Goal: Task Accomplishment & Management: Use online tool/utility

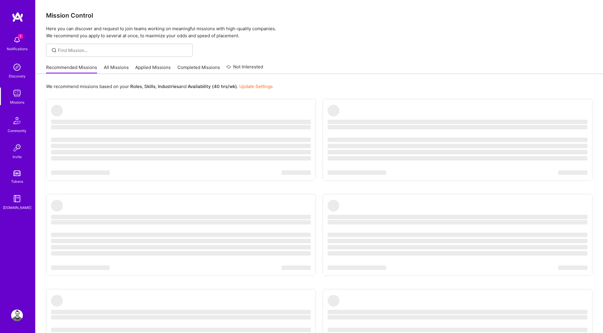
click at [21, 99] on img at bounding box center [17, 93] width 12 height 12
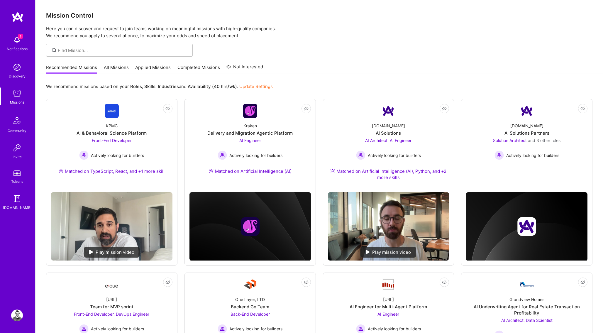
click at [112, 68] on link "All Missions" at bounding box center [116, 69] width 25 height 10
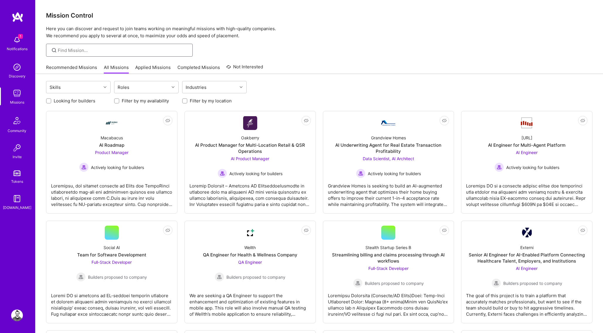
click at [106, 52] on input at bounding box center [123, 50] width 131 height 6
type input "ruby"
click at [139, 68] on link "Applied Missions" at bounding box center [153, 69] width 36 height 10
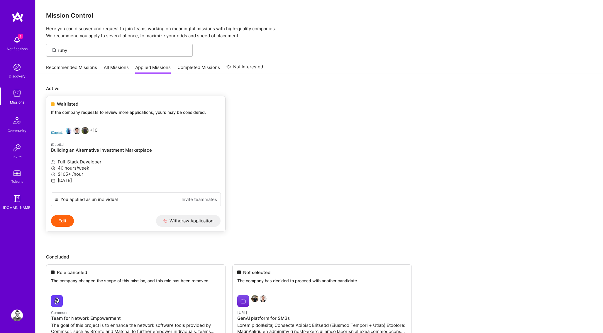
click at [87, 109] on div "Waitlisted If the company requests to review more applications, yours may be co…" at bounding box center [135, 109] width 179 height 26
click at [120, 65] on link "All Missions" at bounding box center [116, 69] width 25 height 10
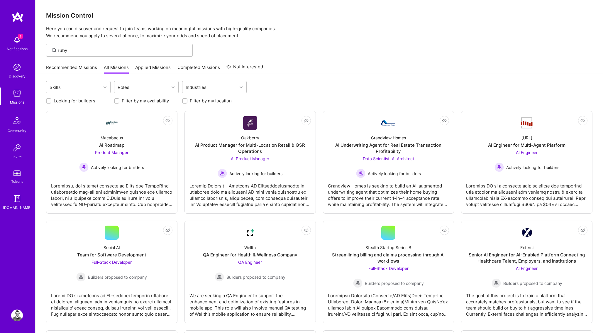
click at [90, 66] on link "Recommended Missions" at bounding box center [71, 69] width 51 height 10
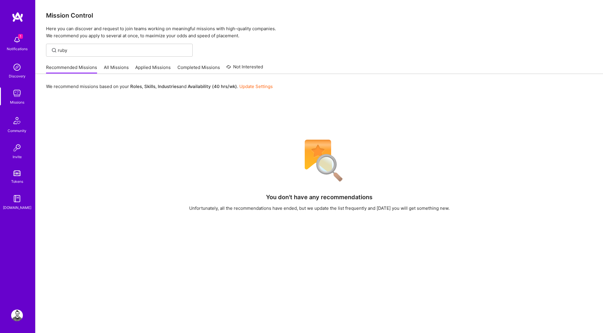
click at [118, 69] on link "All Missions" at bounding box center [116, 69] width 25 height 10
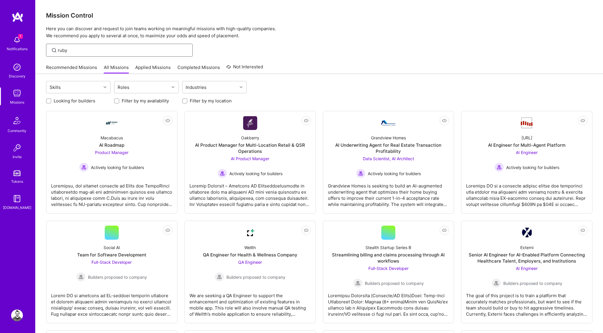
click at [79, 50] on input "ruby" at bounding box center [123, 50] width 131 height 6
click at [104, 87] on icon at bounding box center [105, 87] width 3 height 3
type input "ruby"
click at [87, 102] on div "Ruby on Rails" at bounding box center [79, 102] width 58 height 6
checkbox input "true"
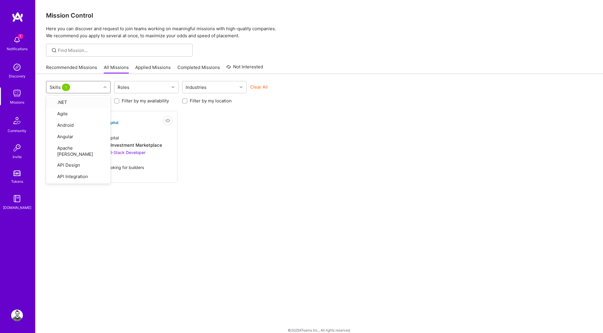
click at [358, 103] on div "Looking for builders Filter by my availability Filter by my location" at bounding box center [319, 99] width 547 height 9
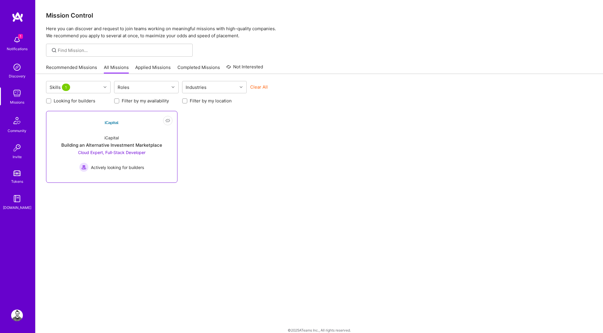
click at [117, 141] on div "iCapital Building an Alternative Investment Marketplace Cloud Expert, Full-Stac…" at bounding box center [112, 151] width 122 height 42
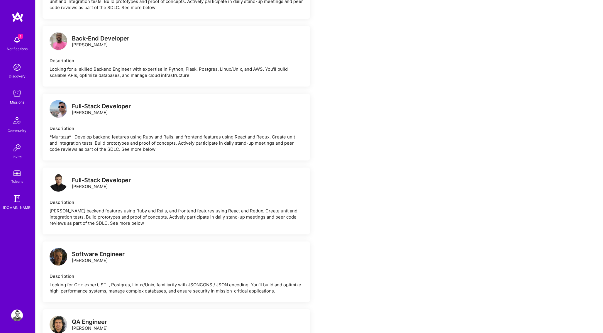
scroll to position [1218, 0]
